Goal: Find specific page/section: Find specific page/section

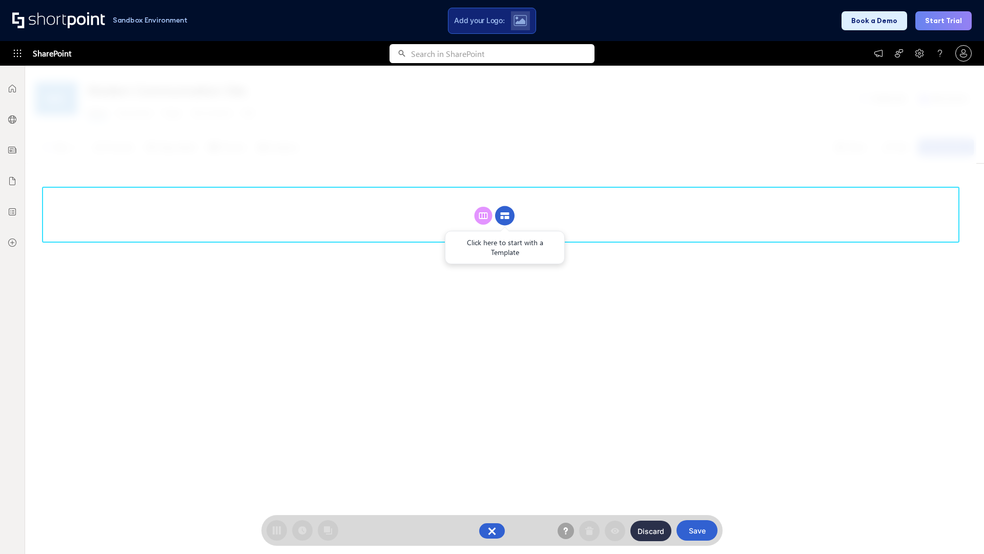
click at [505, 206] on circle at bounding box center [504, 215] width 19 height 19
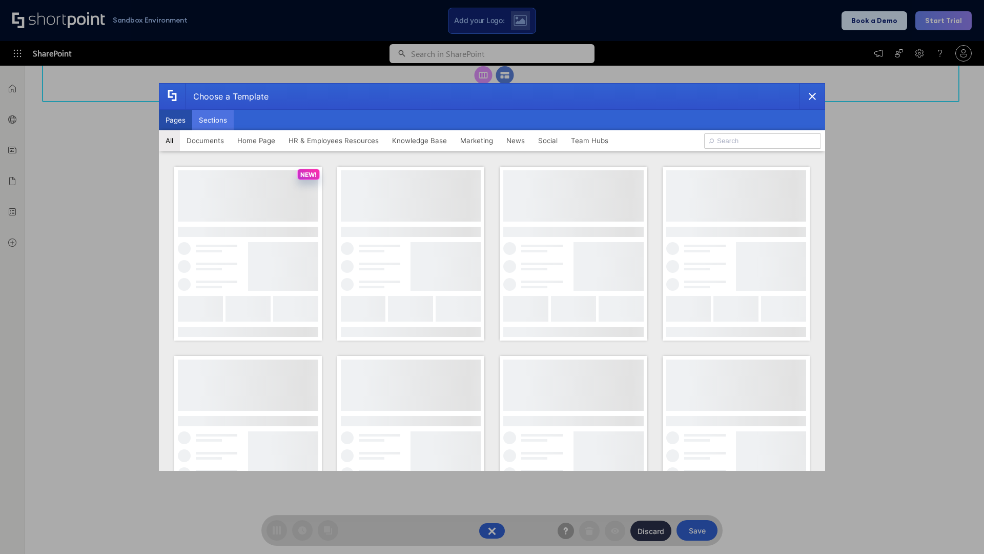
click at [213, 120] on button "Sections" at bounding box center [213, 120] width 42 height 21
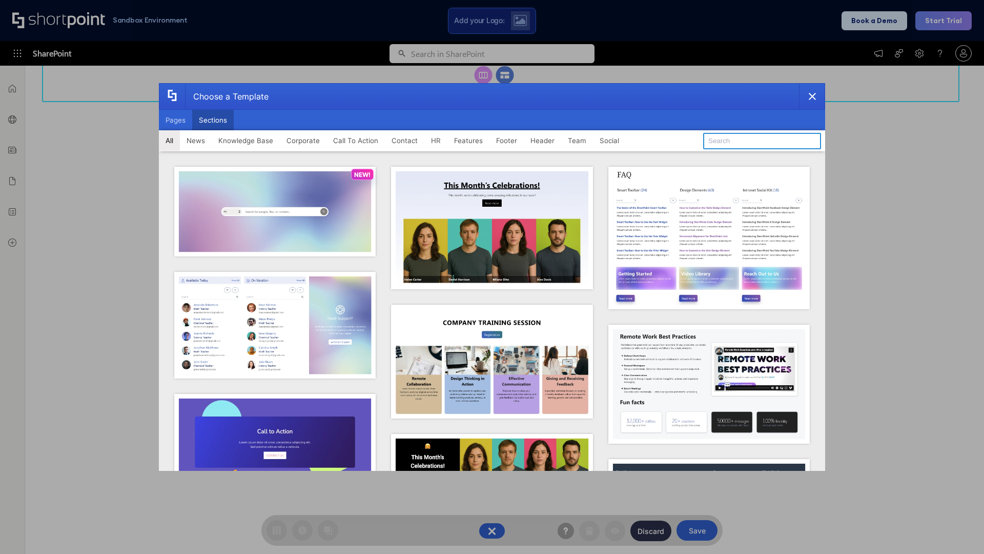
type input "Team Dashboard 1"
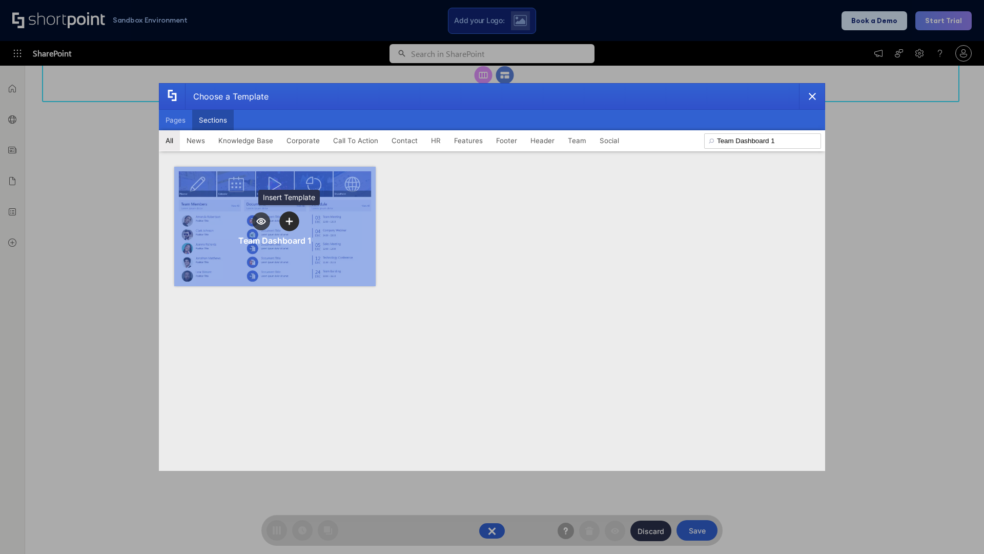
click at [289, 221] on icon "template selector" at bounding box center [289, 220] width 7 height 7
